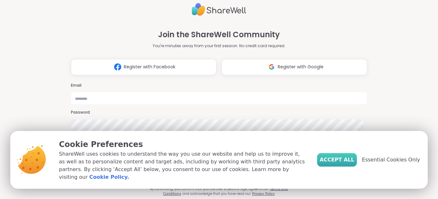
click at [346, 163] on span "Accept All" at bounding box center [336, 160] width 35 height 8
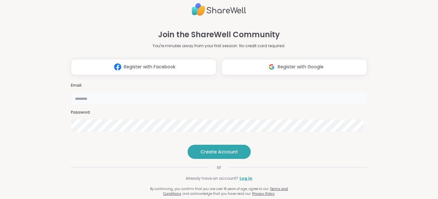
click at [204, 92] on input "email" at bounding box center [219, 98] width 296 height 13
type input "**********"
click at [211, 155] on span "Create Account" at bounding box center [218, 151] width 37 height 6
